Goal: Navigation & Orientation: Find specific page/section

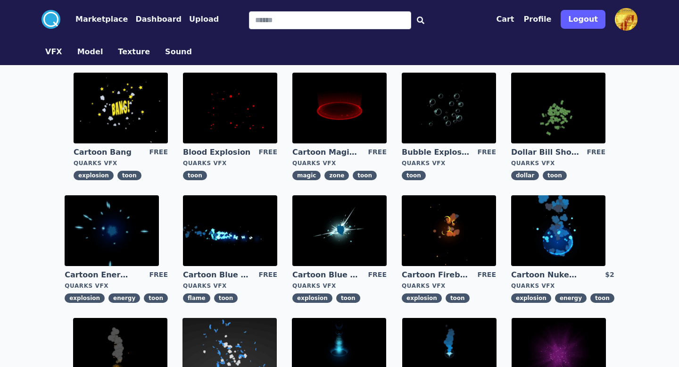
click at [45, 15] on circle at bounding box center [51, 19] width 19 height 19
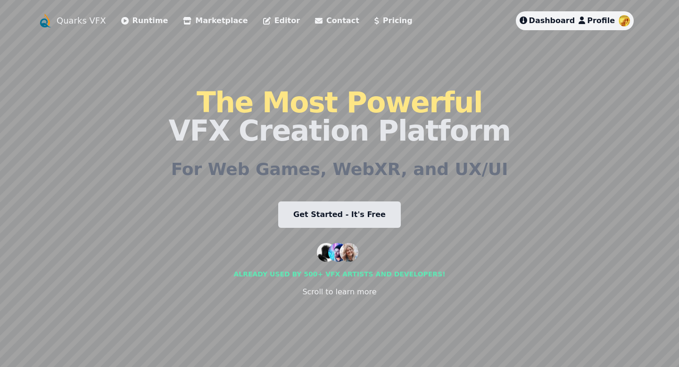
click at [71, 26] on link "Quarks VFX" at bounding box center [82, 20] width 50 height 13
click at [79, 21] on link "Quarks VFX" at bounding box center [82, 20] width 50 height 13
click at [142, 24] on link "Runtime" at bounding box center [144, 20] width 47 height 11
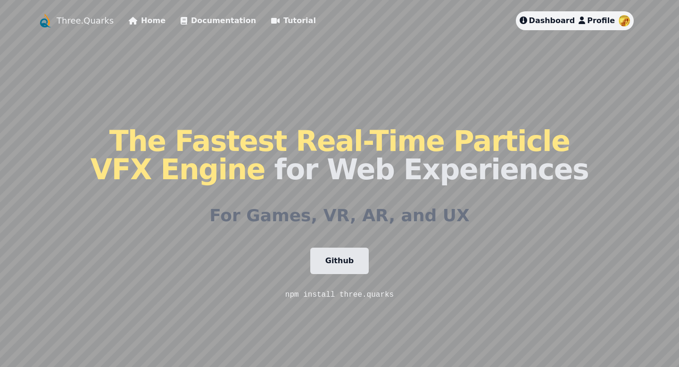
click at [181, 18] on icon at bounding box center [184, 21] width 7 height 8
